Goal: Transaction & Acquisition: Purchase product/service

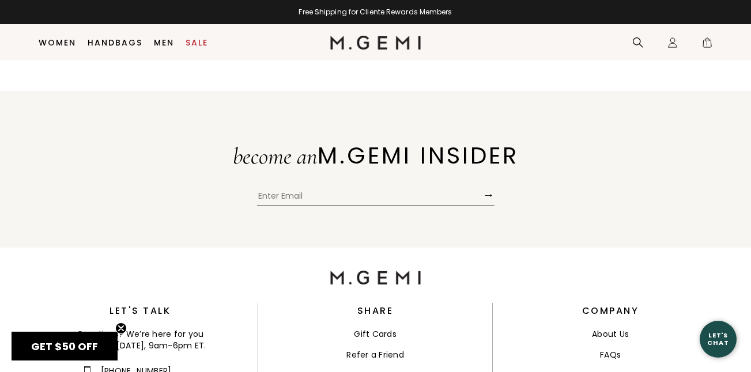
scroll to position [3967, 0]
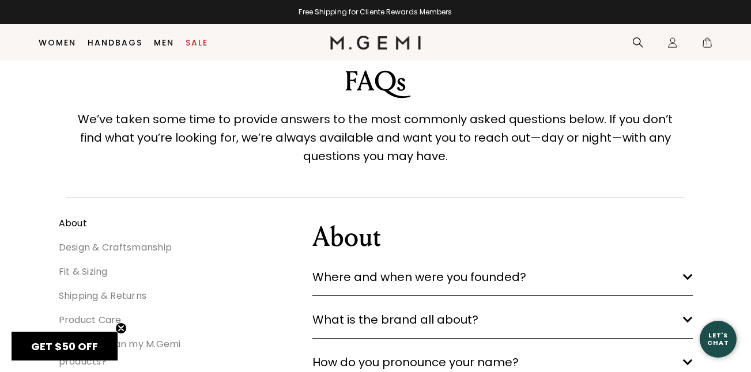
click at [103, 271] on link "Fit & Sizing" at bounding box center [83, 271] width 49 height 13
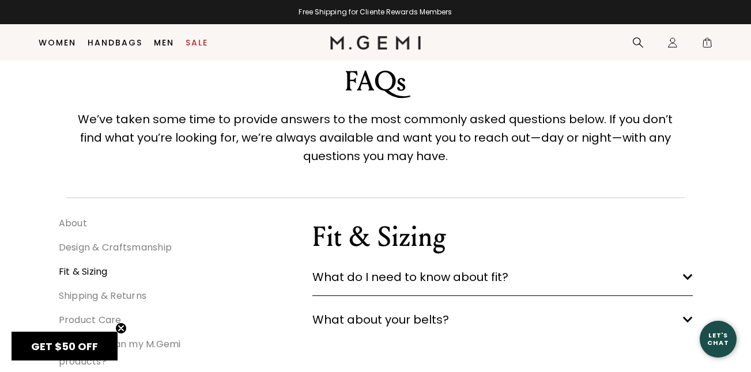
click at [488, 278] on span "What do I need to know about fit?" at bounding box center [410, 277] width 196 height 18
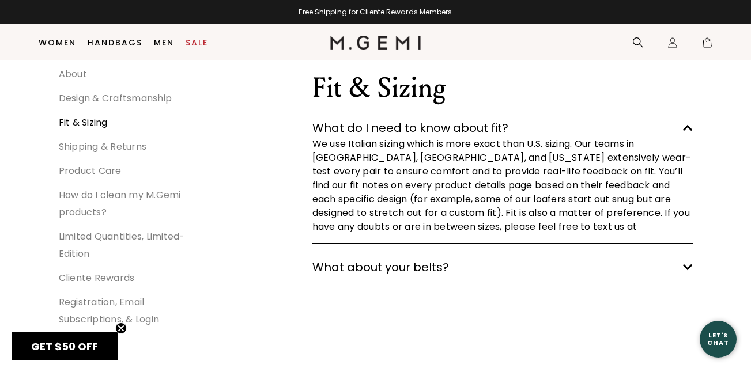
scroll to position [176, 0]
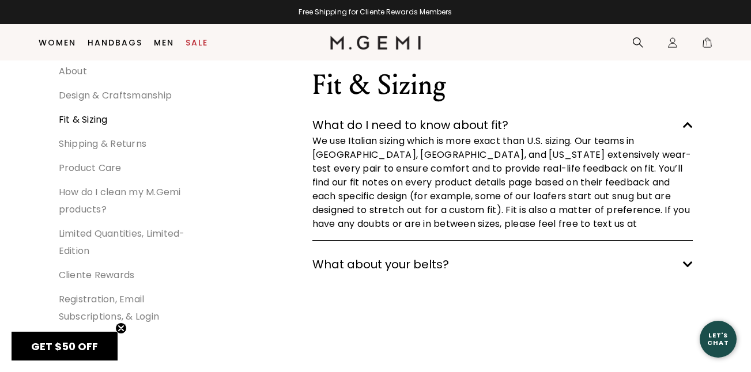
click at [710, 335] on div "Let's Chat" at bounding box center [718, 339] width 37 height 14
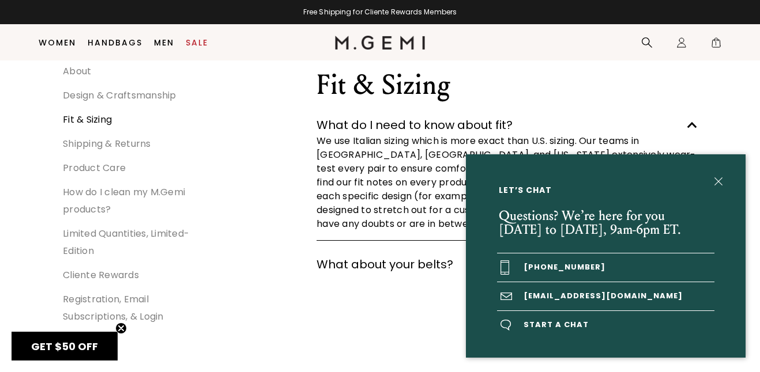
click at [536, 322] on span "Start a chat" at bounding box center [605, 325] width 217 height 28
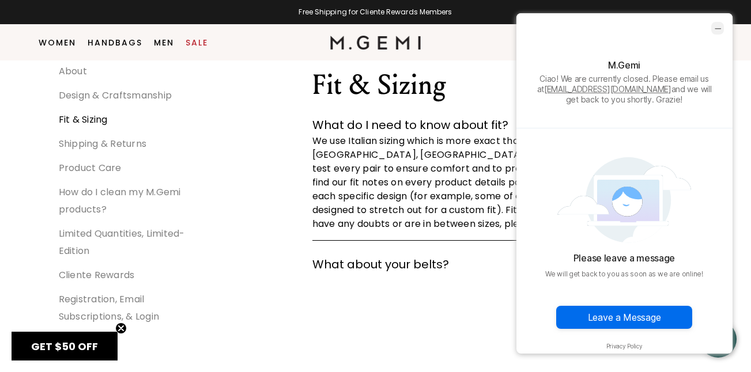
click at [713, 29] on icon "minimize chat widget" at bounding box center [717, 28] width 10 height 10
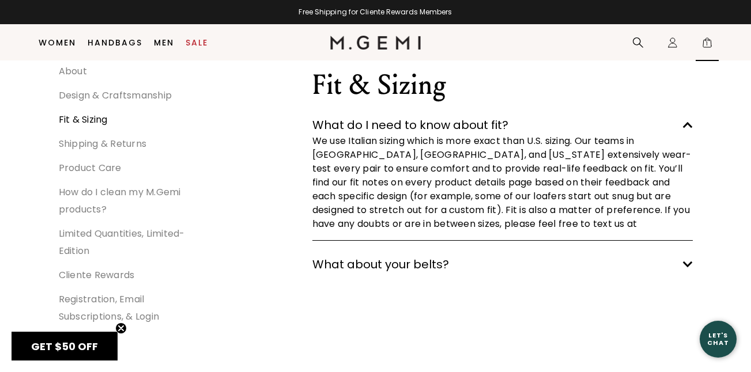
click at [705, 44] on span "1" at bounding box center [707, 45] width 12 height 12
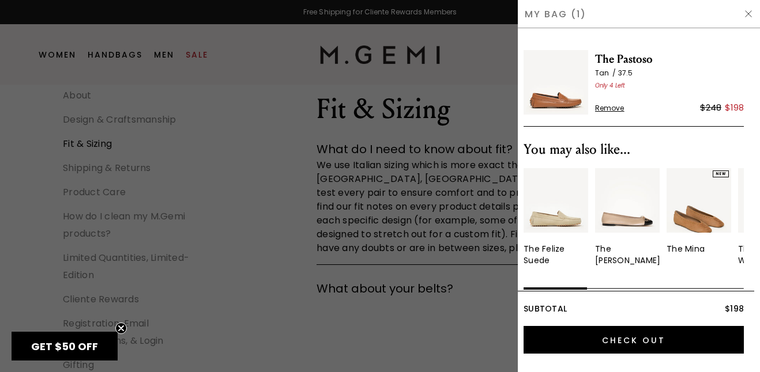
scroll to position [0, 0]
click at [601, 56] on span "The Pastoso" at bounding box center [669, 59] width 149 height 18
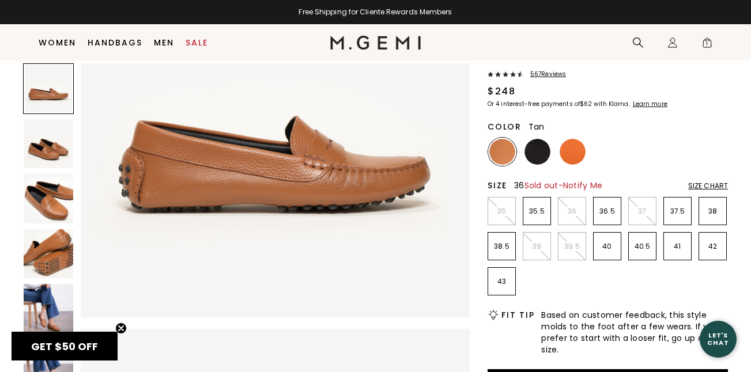
scroll to position [62, 0]
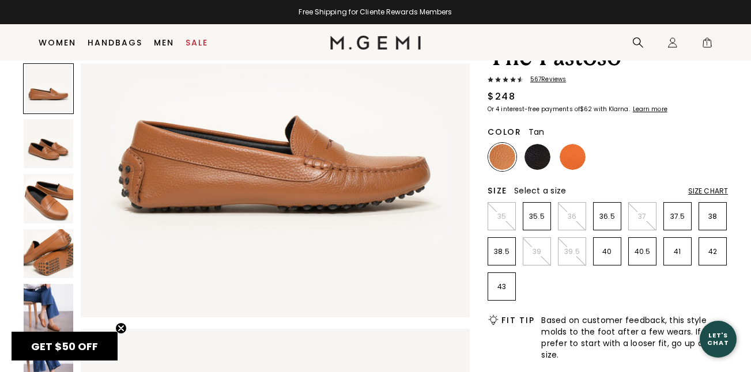
click at [710, 191] on div "Size Chart" at bounding box center [708, 191] width 40 height 9
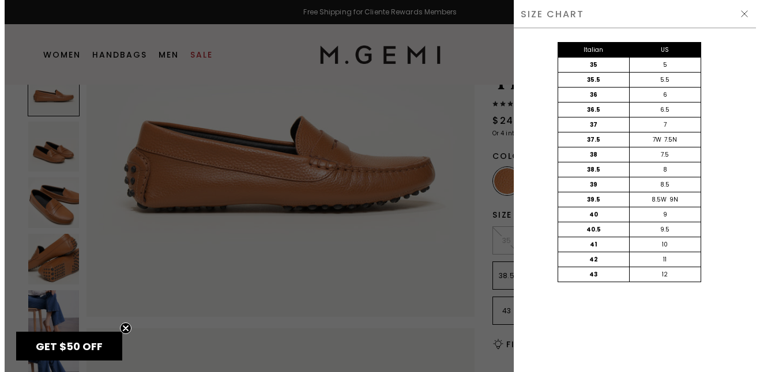
scroll to position [0, 0]
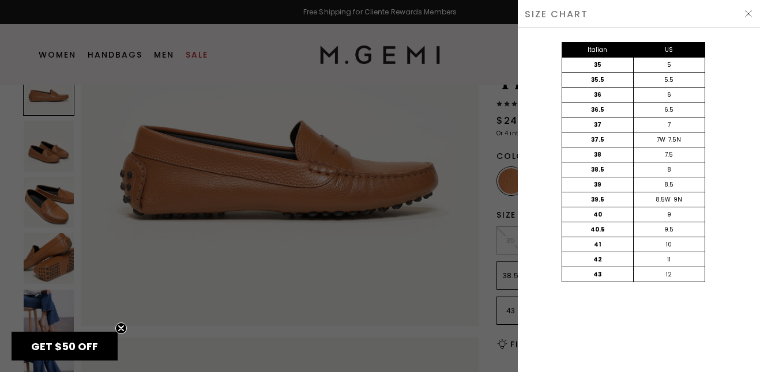
click at [747, 14] on img at bounding box center [748, 13] width 9 height 9
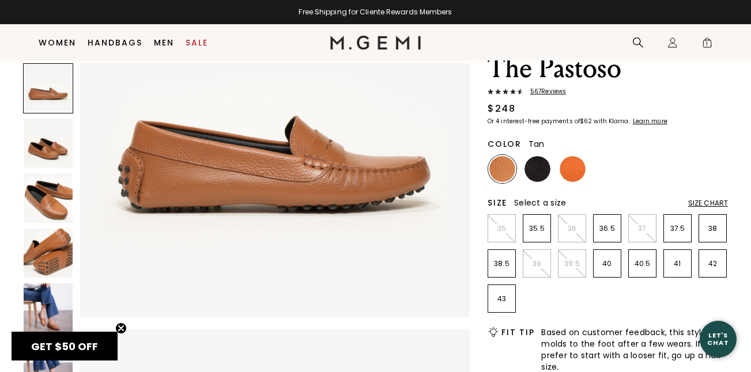
scroll to position [37, 0]
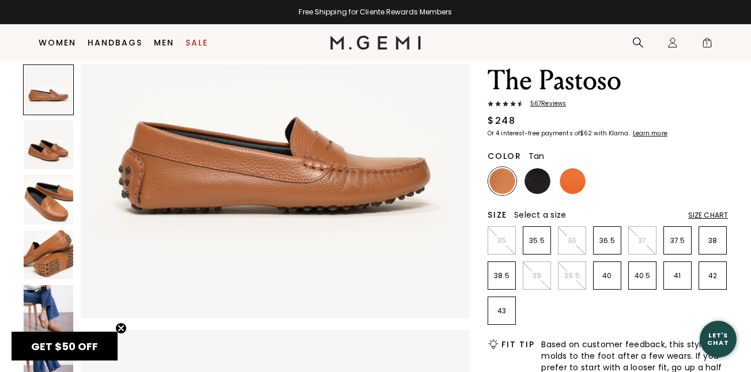
click at [50, 311] on img at bounding box center [49, 310] width 50 height 50
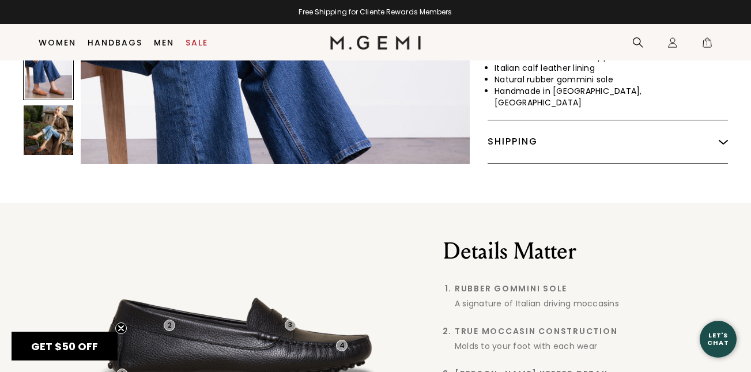
scroll to position [671, 0]
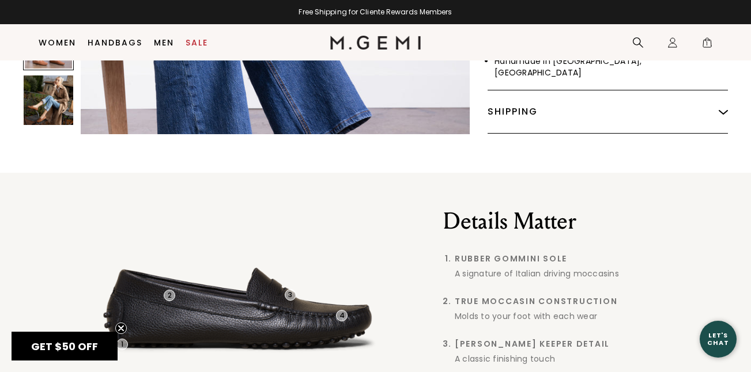
click at [54, 96] on img at bounding box center [49, 101] width 50 height 50
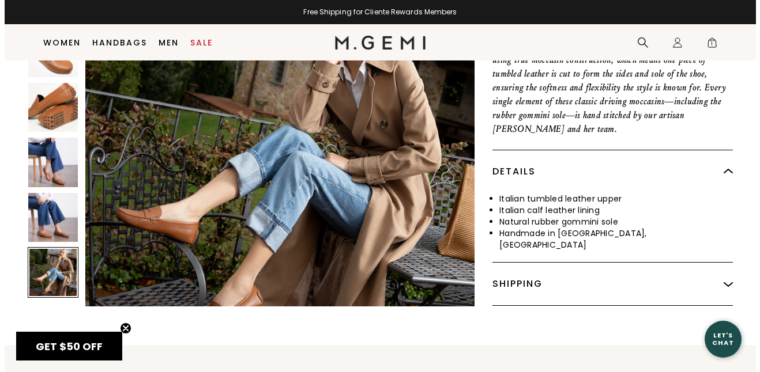
scroll to position [2363, 0]
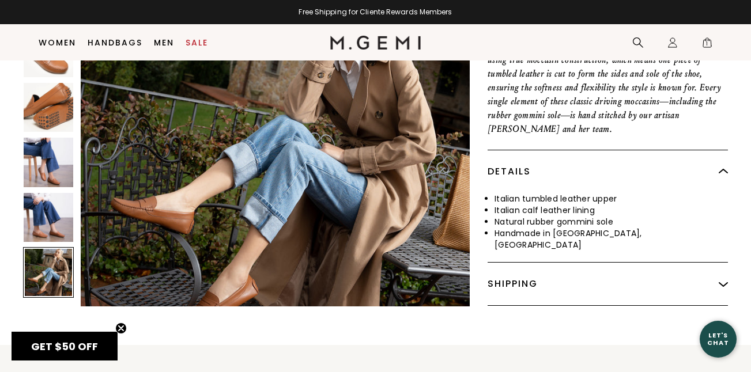
click at [505, 263] on div "Shipping" at bounding box center [608, 284] width 240 height 43
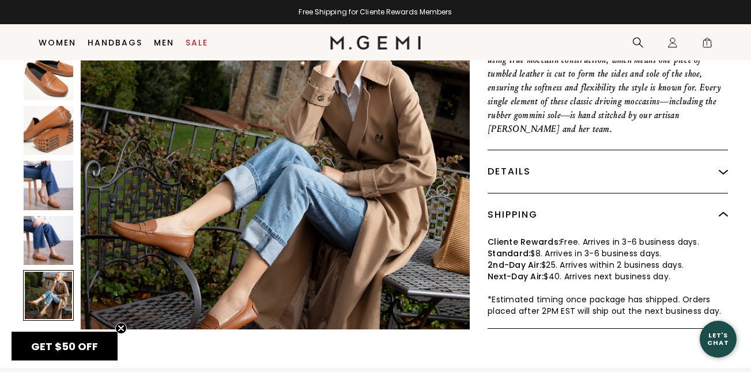
click at [718, 341] on div "Let's Chat" at bounding box center [718, 339] width 37 height 14
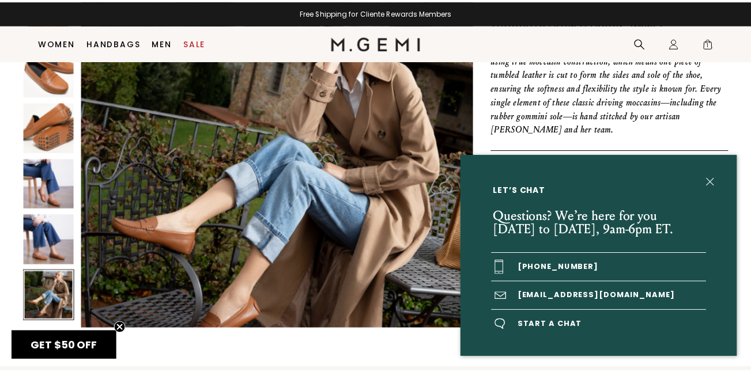
scroll to position [2409, 0]
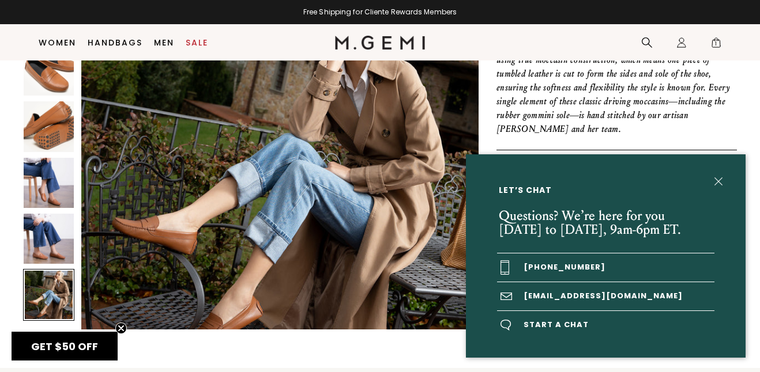
click at [120, 328] on icon "Close teaser" at bounding box center [121, 328] width 5 height 5
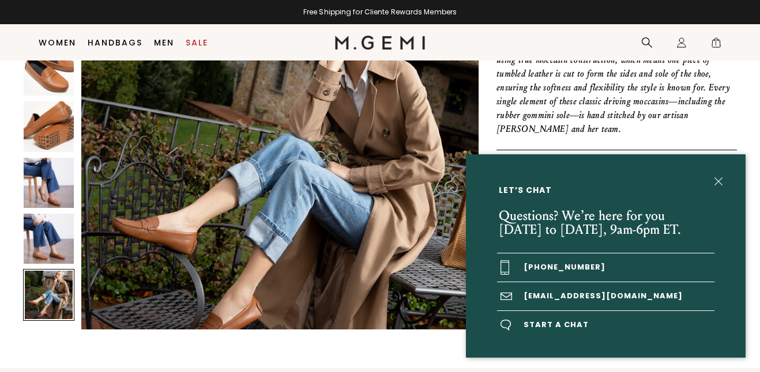
click at [33, 175] on div "Let’s Chat Questions? We’re here for you Monday to Friday, 9am-6pm ET. +1-844-5…" at bounding box center [380, 186] width 760 height 372
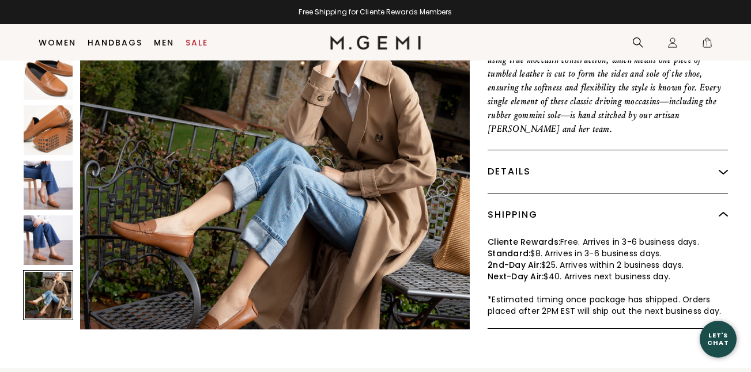
click at [33, 175] on img at bounding box center [48, 185] width 49 height 49
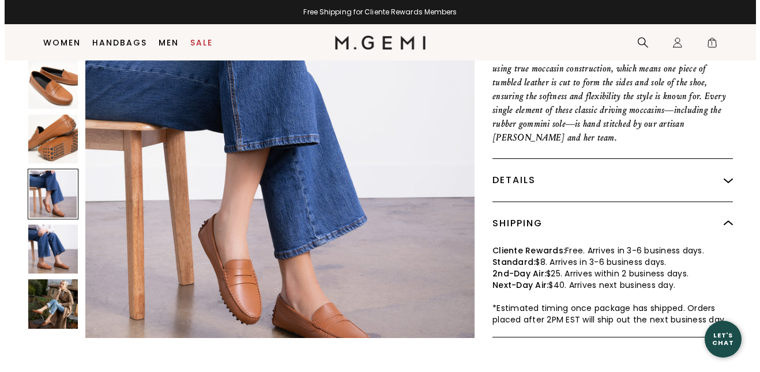
scroll to position [489, 0]
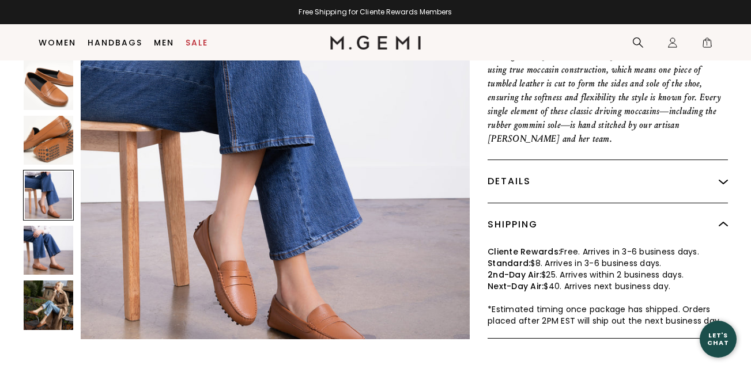
click at [710, 335] on div "Let's Chat" at bounding box center [718, 339] width 37 height 14
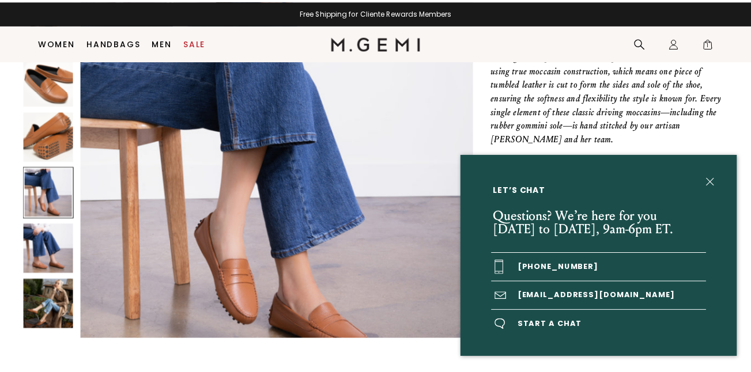
scroll to position [1599, 0]
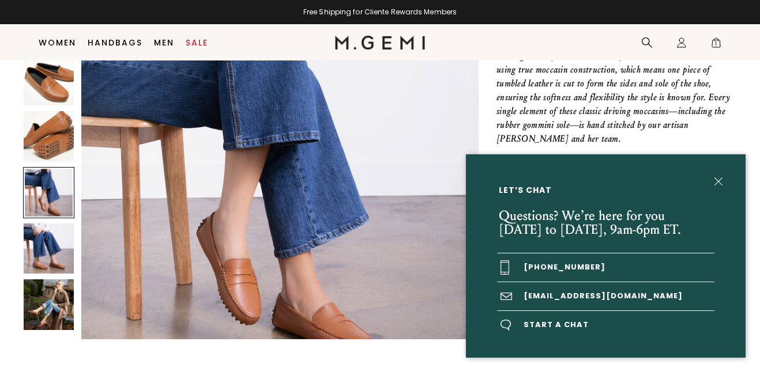
click at [531, 323] on span "Start a chat" at bounding box center [605, 325] width 217 height 28
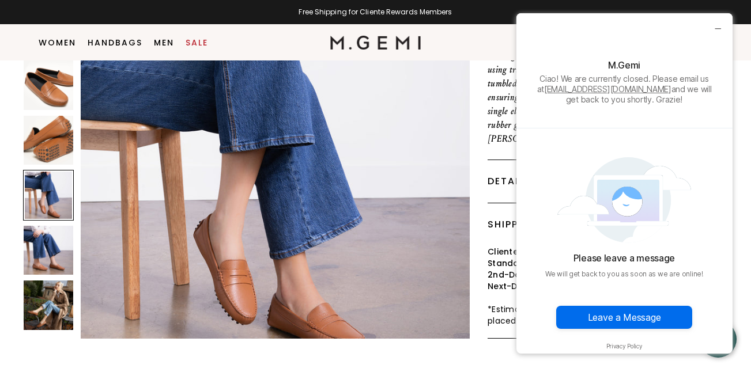
scroll to position [1569, 0]
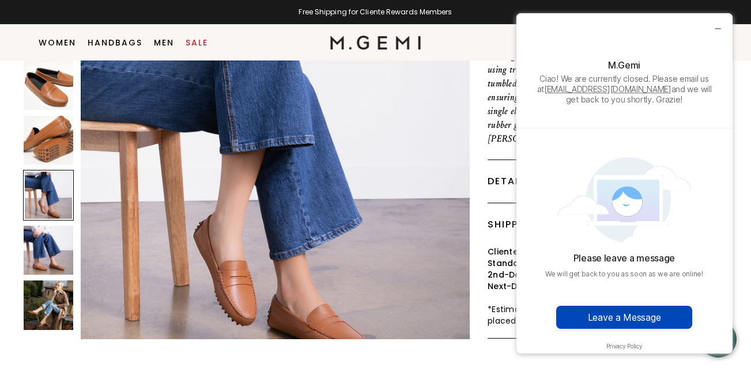
click at [587, 324] on button "Leave a Message" at bounding box center [624, 317] width 136 height 23
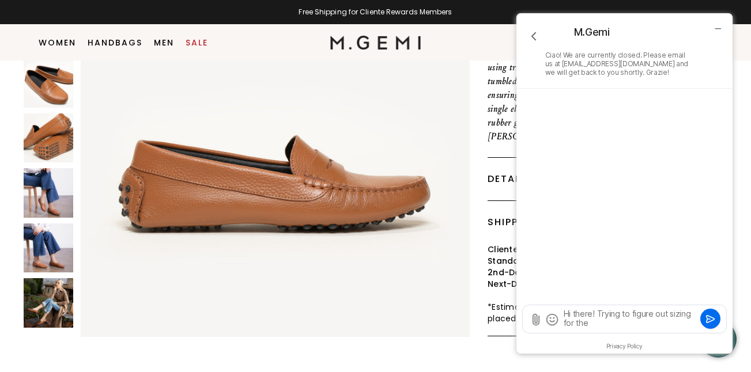
scroll to position [0, 0]
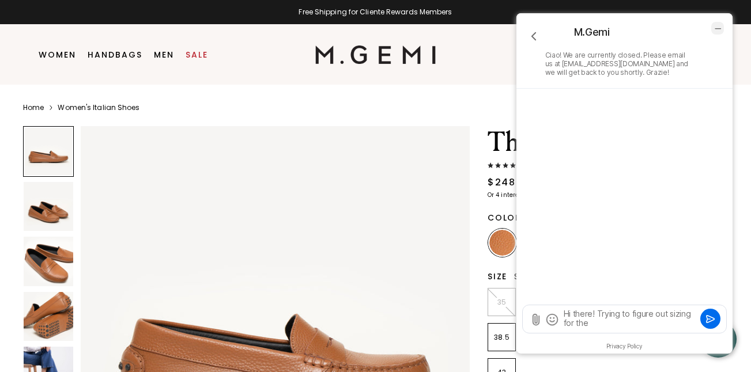
type textarea "Hi there! Trying to figure out sizing for the"
click at [720, 27] on icon "minimize chat widget" at bounding box center [717, 28] width 10 height 10
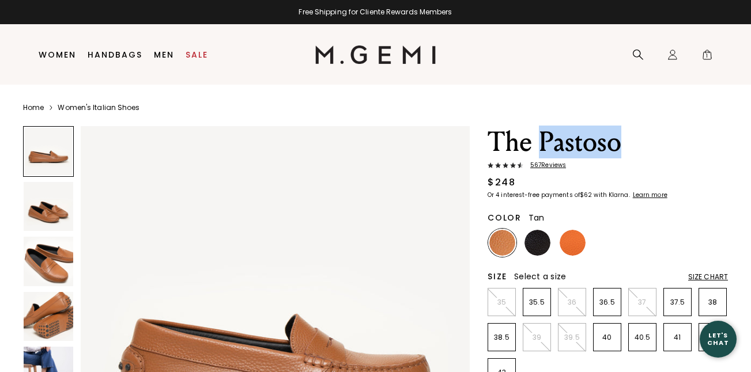
drag, startPoint x: 623, startPoint y: 151, endPoint x: 541, endPoint y: 151, distance: 81.8
click at [541, 151] on h1 "The Pastoso" at bounding box center [608, 142] width 240 height 32
copy h1 "Pastoso"
click at [710, 338] on div "Let's Chat" at bounding box center [718, 339] width 37 height 14
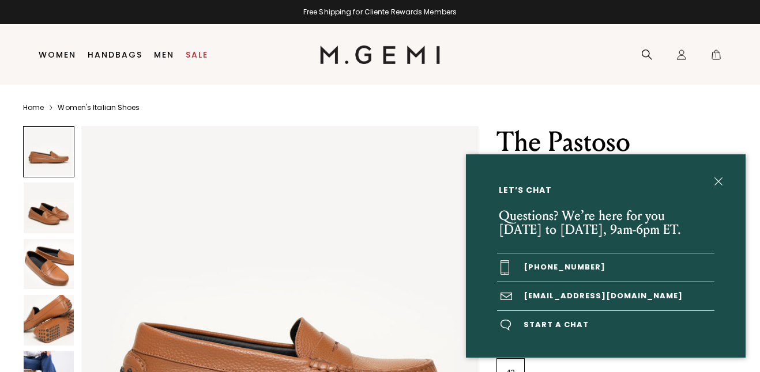
click at [584, 318] on span "Start a chat" at bounding box center [605, 325] width 217 height 28
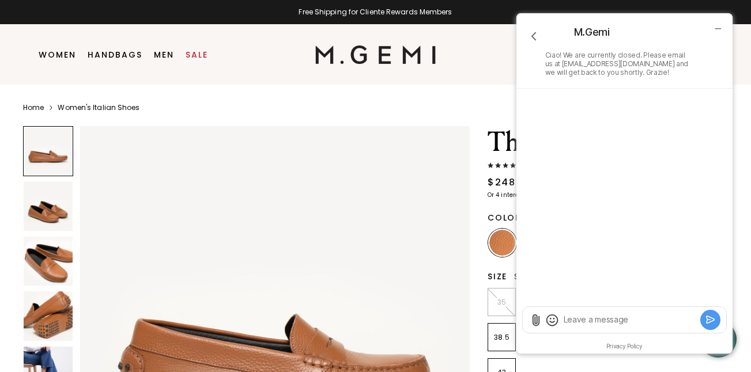
click at [590, 320] on textarea "Leave a message" at bounding box center [630, 320] width 135 height 12
type textarea "G"
paste textarea "Pastoso"
type textarea "Hi there! Trying to figure out sizing for the Pastoso"
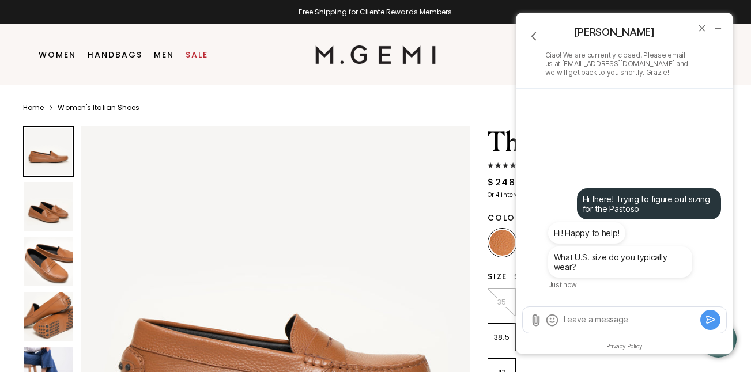
click at [593, 326] on div at bounding box center [624, 320] width 203 height 26
click at [593, 326] on textarea "Leave a message" at bounding box center [630, 320] width 135 height 12
type textarea "so in flats i wear a 7"
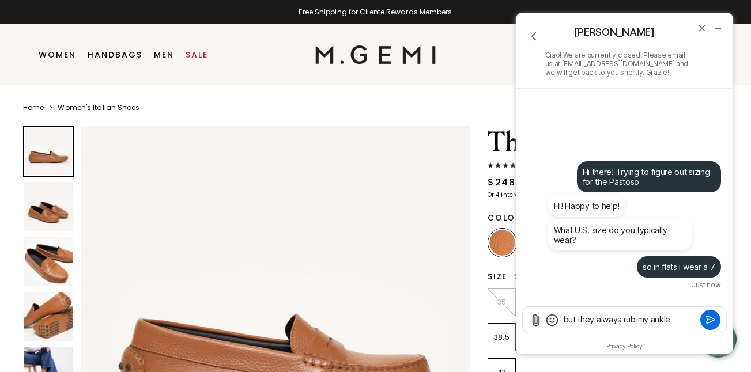
type textarea "but they always rub my ankle"
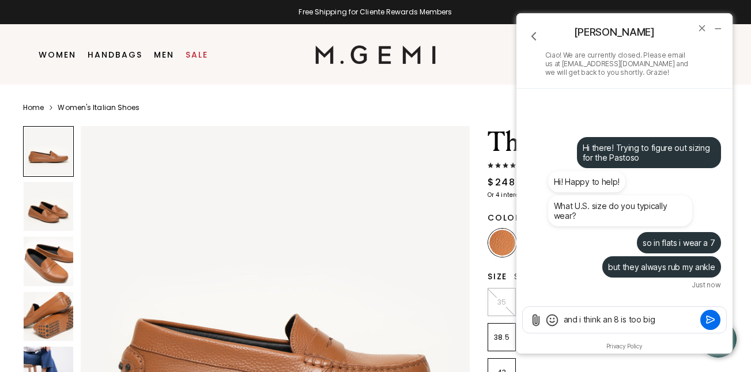
type textarea "and i think an 8 is too big"
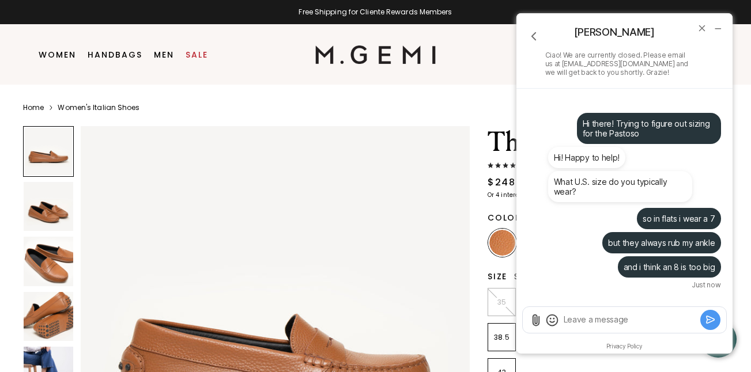
click at [581, 326] on textarea "Leave a message" at bounding box center [630, 320] width 135 height 12
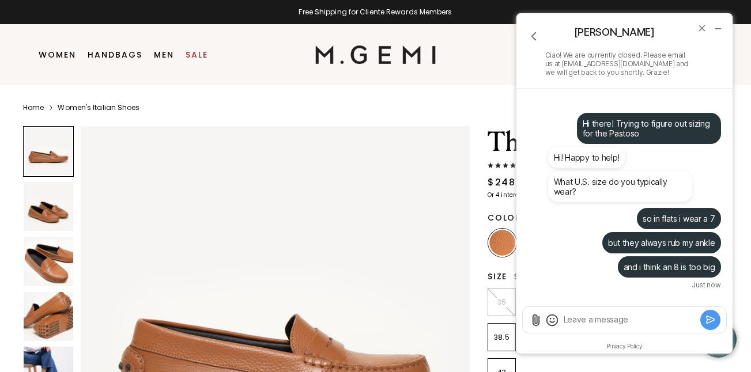
click at [581, 326] on textarea "Leave a message" at bounding box center [630, 320] width 135 height 12
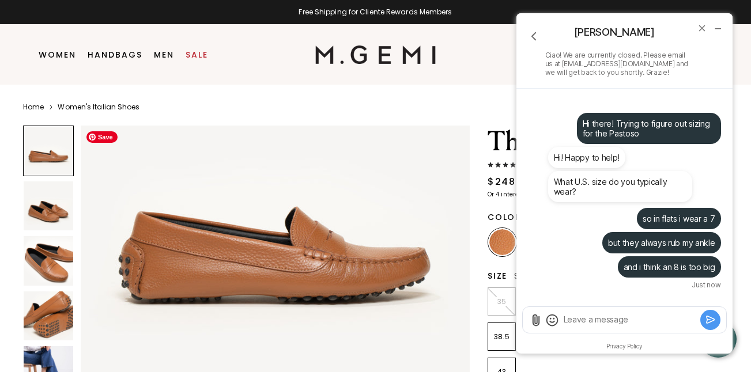
scroll to position [106, 0]
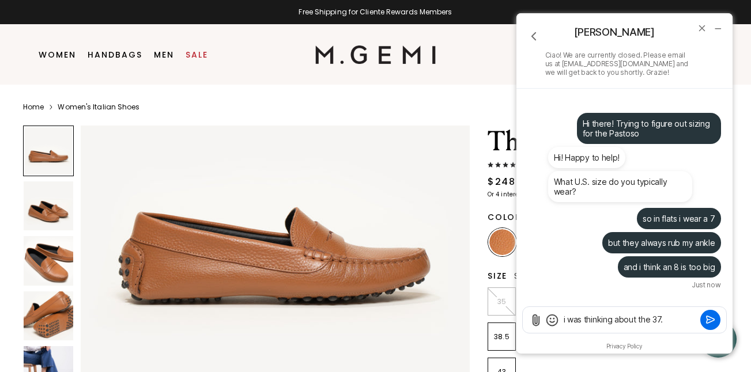
type textarea "i was thinking about the 37.5"
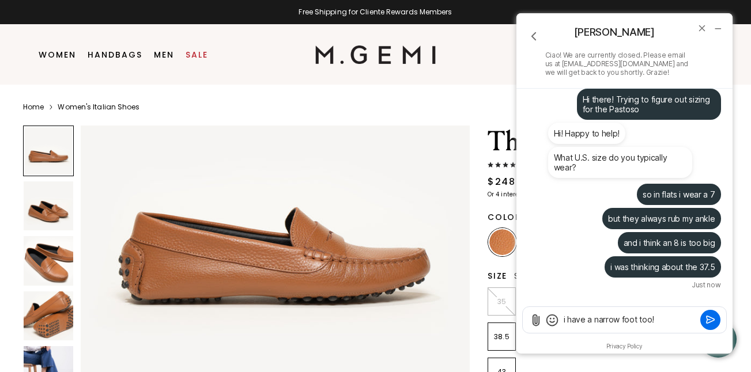
type textarea "i have a narrow foot too!"
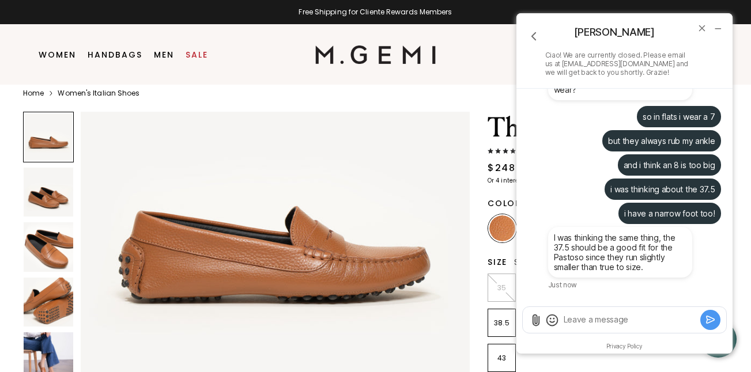
scroll to position [14, 0]
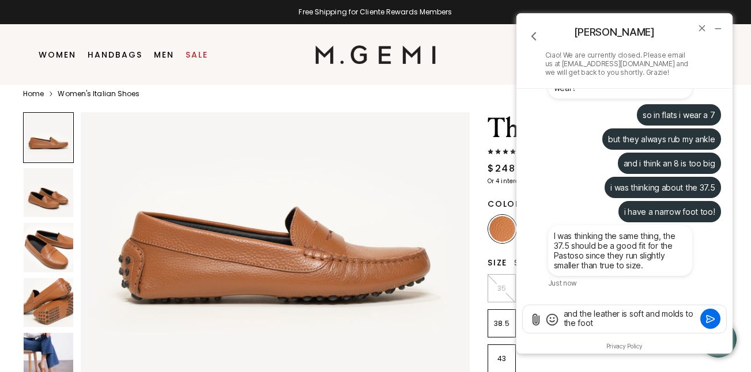
type textarea "and the leather is soft and molds to the foot?"
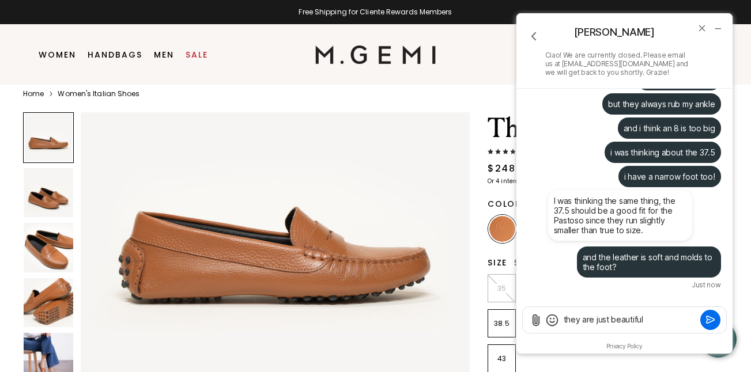
type textarea "they are just beautiful"
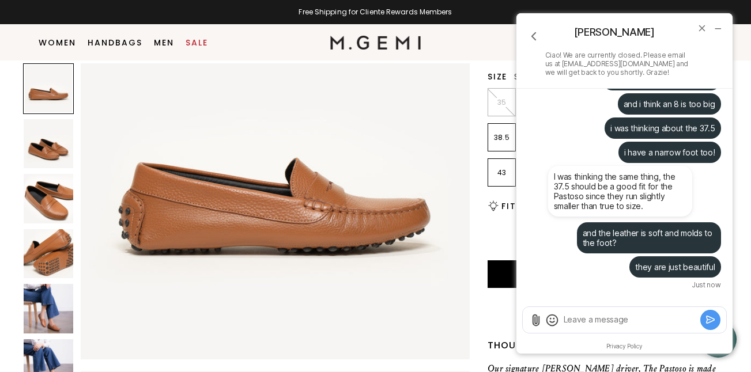
scroll to position [202, 0]
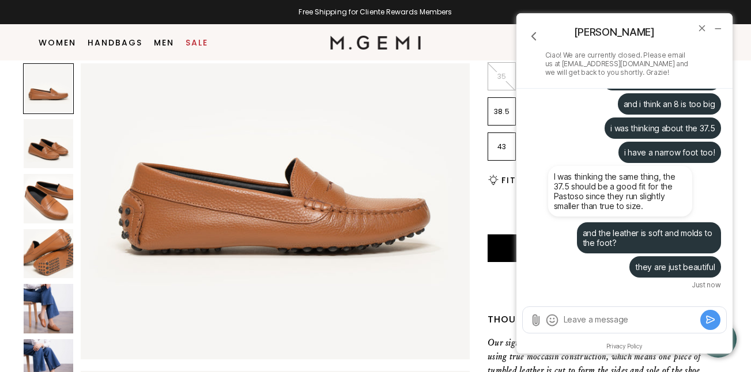
click at [56, 347] on img at bounding box center [49, 364] width 50 height 50
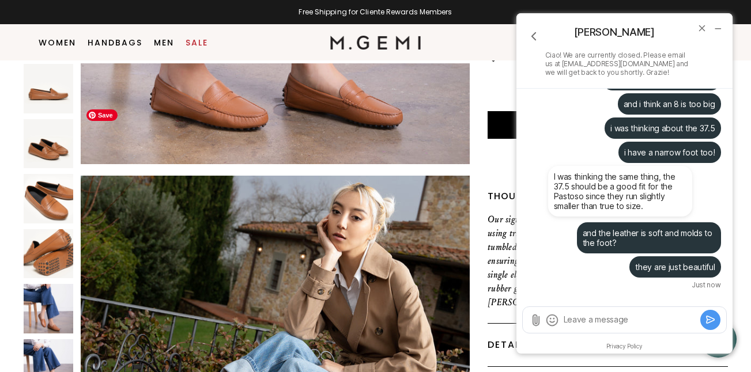
scroll to position [2365, 0]
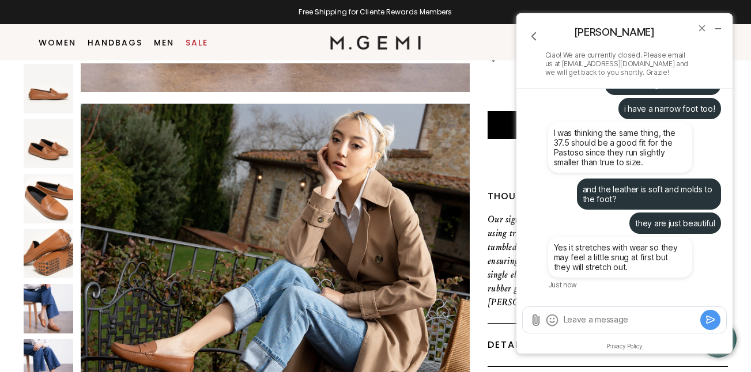
click at [593, 328] on div at bounding box center [624, 320] width 203 height 26
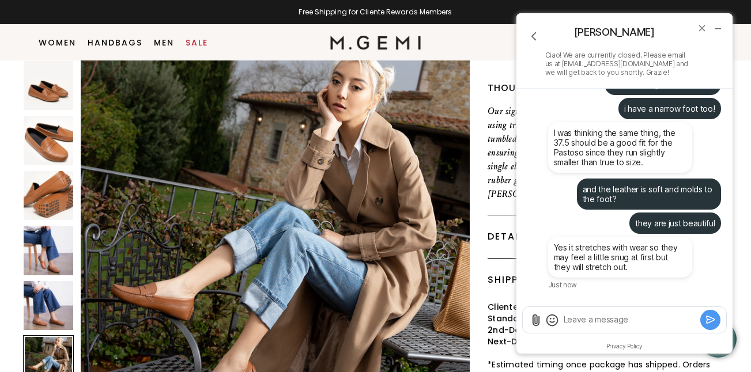
click at [601, 319] on textarea "Leave a message" at bounding box center [630, 320] width 135 height 12
type textarea "ok!"
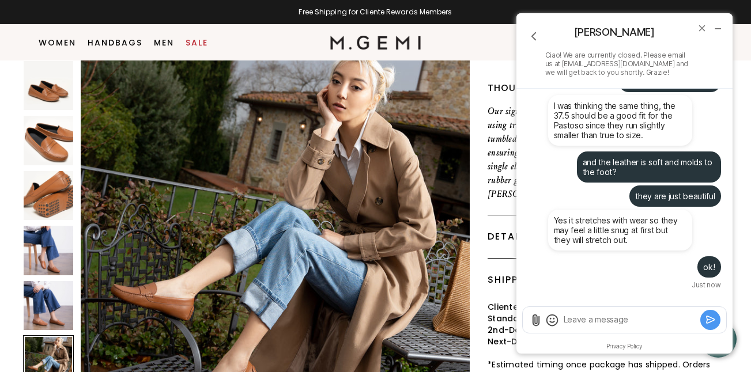
scroll to position [437, 0]
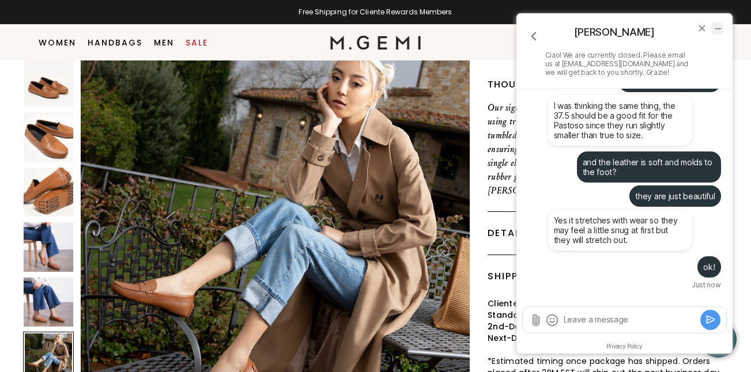
click at [720, 28] on icon "minimize chat widget" at bounding box center [717, 28] width 5 height 0
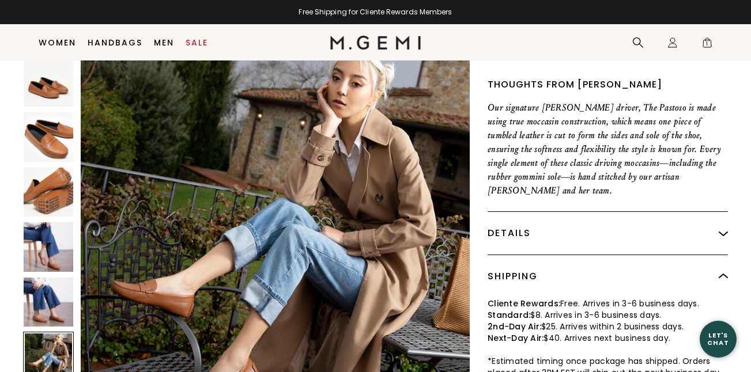
click at [715, 344] on div "Let's Chat" at bounding box center [718, 339] width 37 height 14
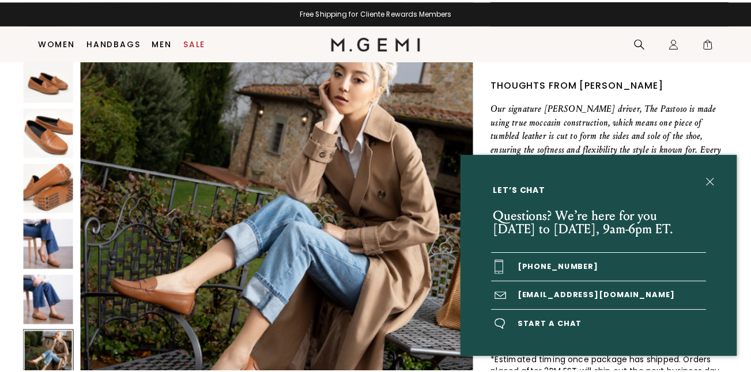
scroll to position [2410, 0]
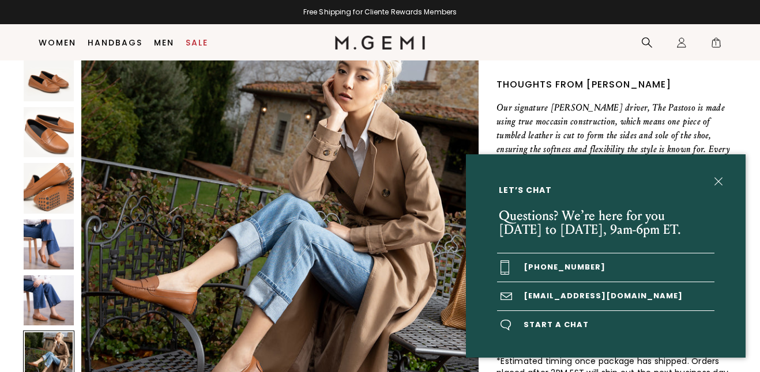
click at [554, 320] on span "Start a chat" at bounding box center [605, 325] width 217 height 28
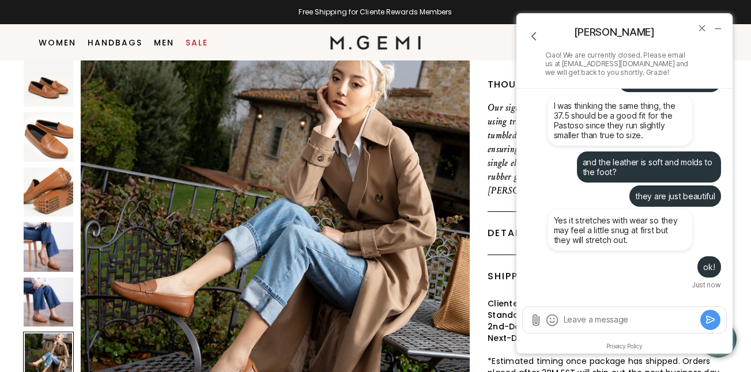
scroll to position [2365, 0]
click at [719, 27] on icon "minimize chat widget" at bounding box center [717, 28] width 10 height 10
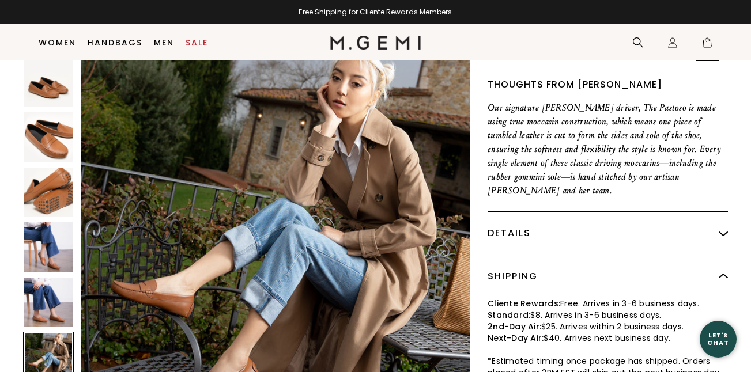
click at [709, 44] on span "1" at bounding box center [707, 45] width 12 height 12
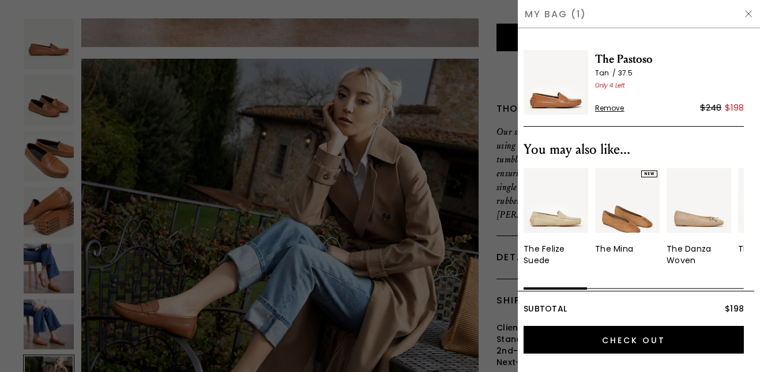
scroll to position [0, 0]
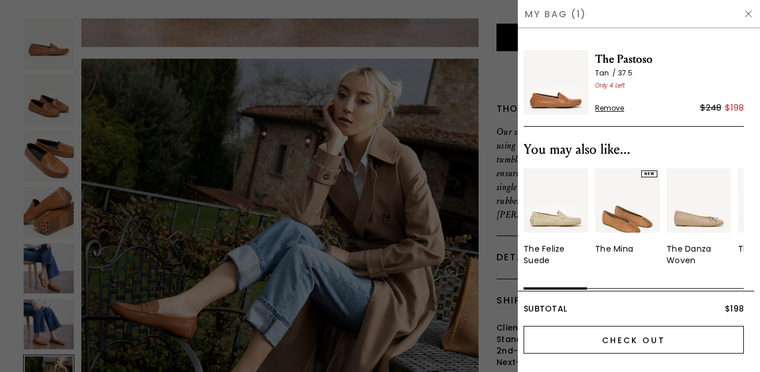
click at [617, 339] on input "Check Out" at bounding box center [633, 340] width 220 height 28
